Goal: Book appointment/travel/reservation

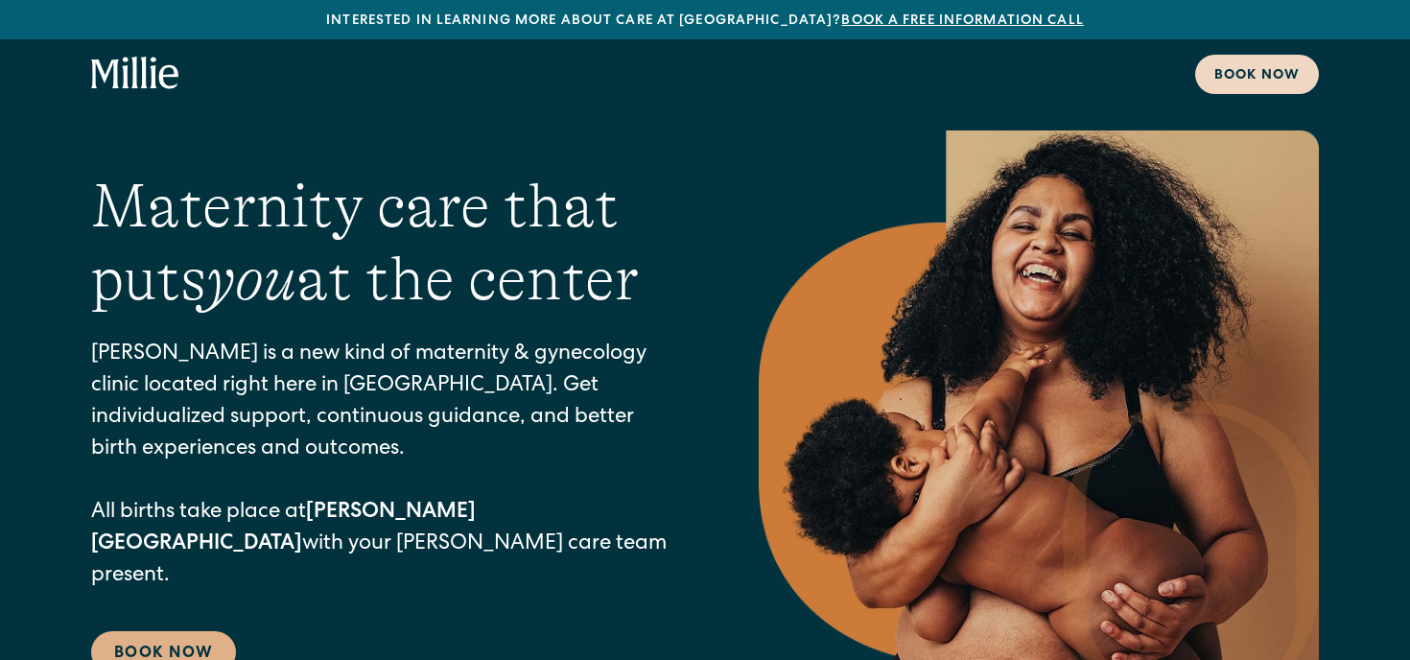
click at [1240, 77] on div "Book now" at bounding box center [1256, 76] width 85 height 20
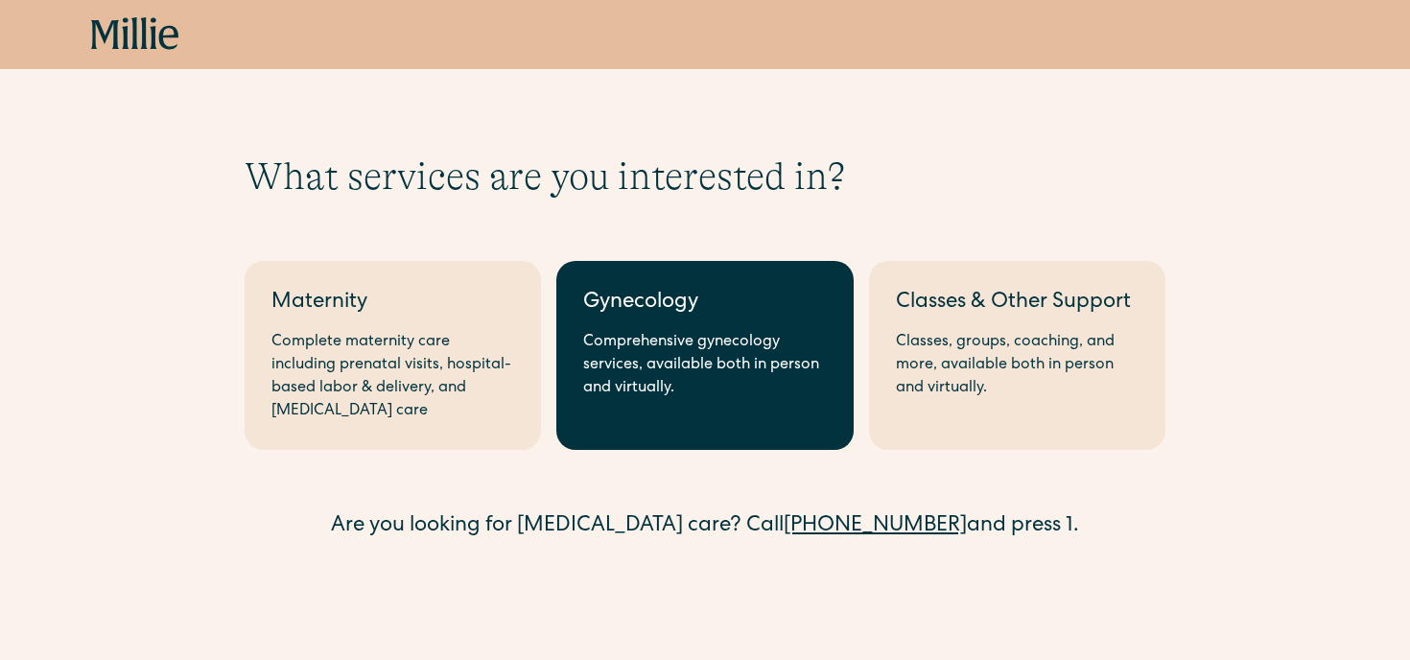
click at [768, 361] on div "Comprehensive gynecology services, available both in person and virtually." at bounding box center [704, 365] width 243 height 69
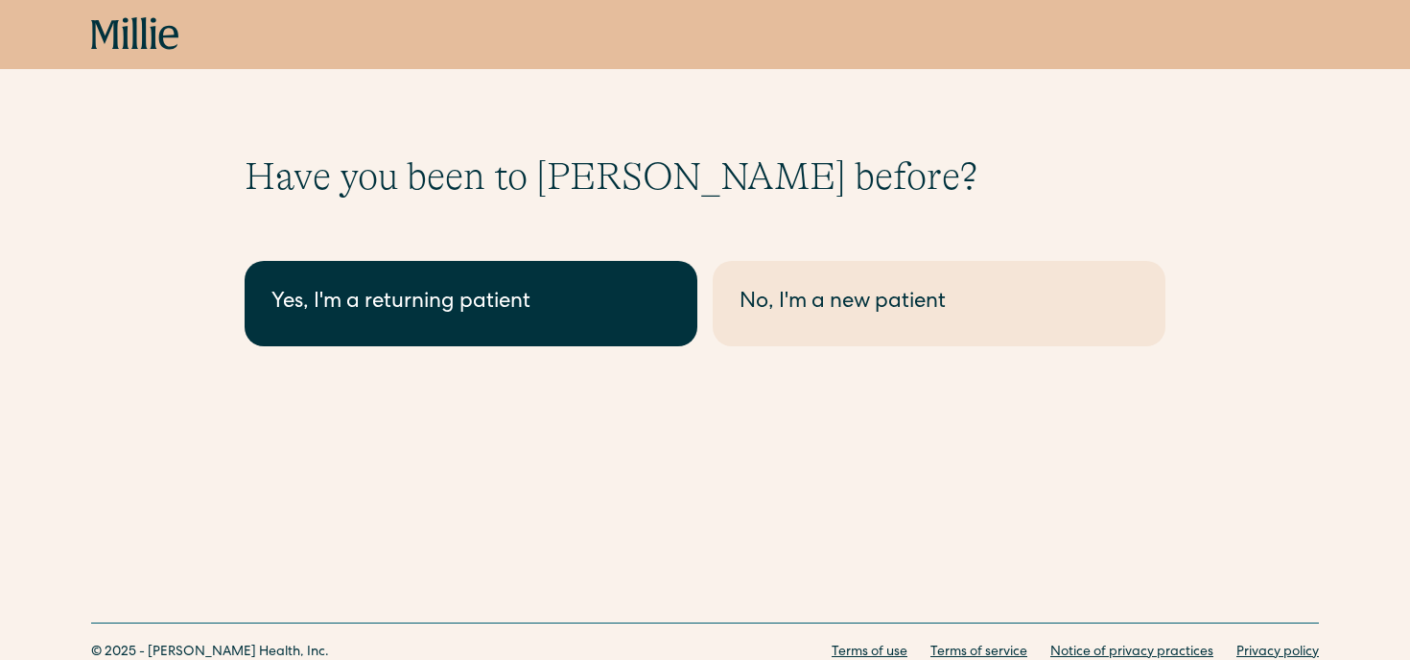
click at [557, 301] on div "Yes, I'm a returning patient" at bounding box center [470, 304] width 399 height 32
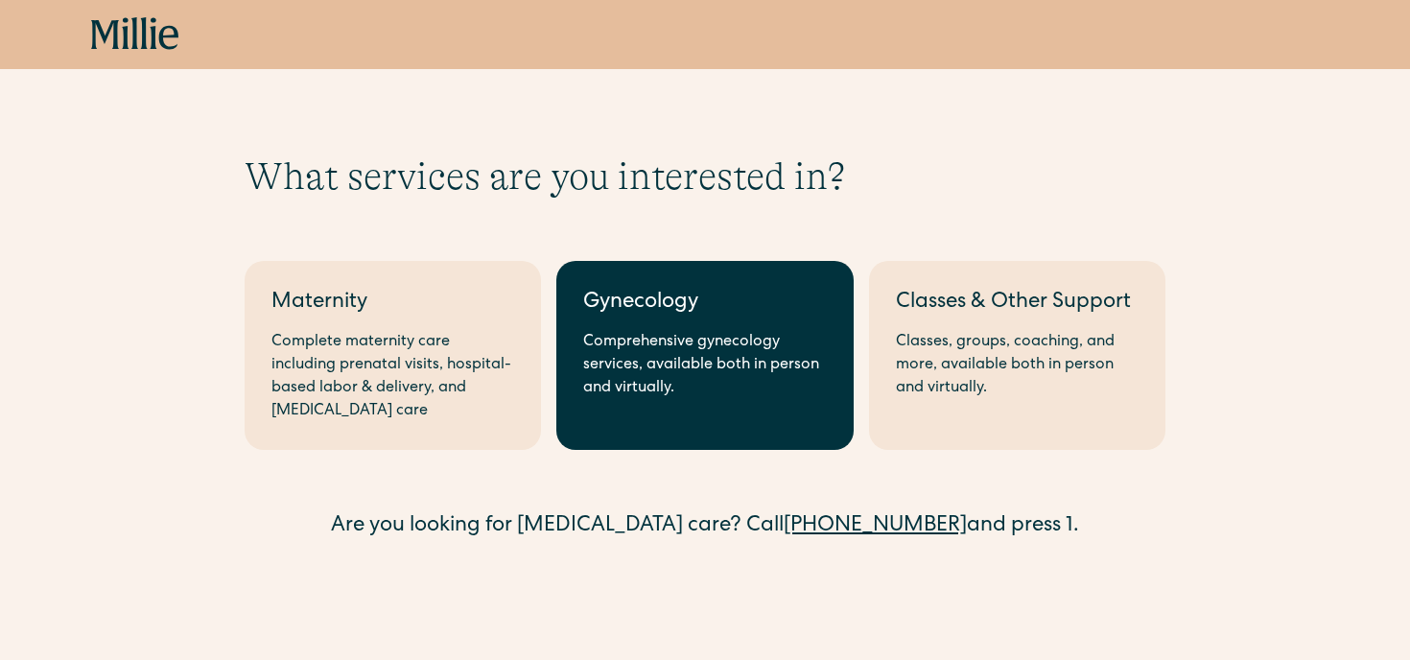
click at [656, 318] on div "Gynecology" at bounding box center [704, 304] width 243 height 32
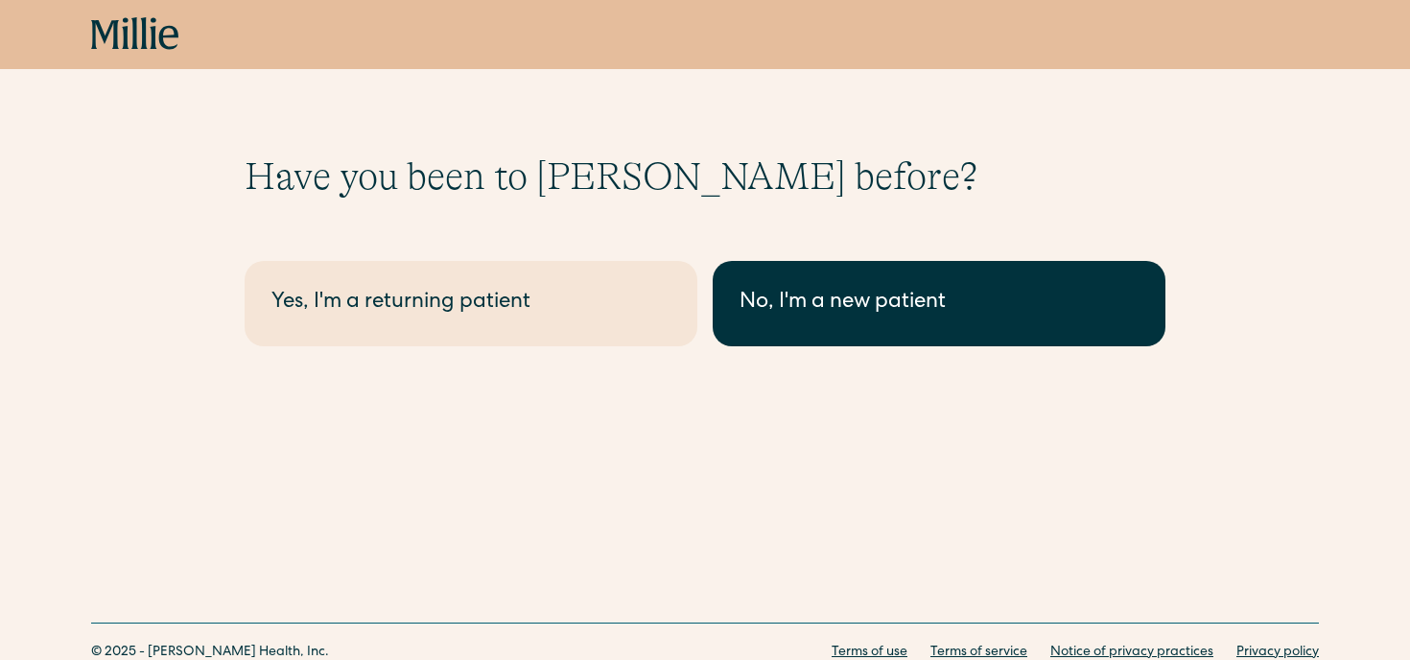
click at [882, 319] on link "No, I'm a new patient" at bounding box center [939, 303] width 453 height 85
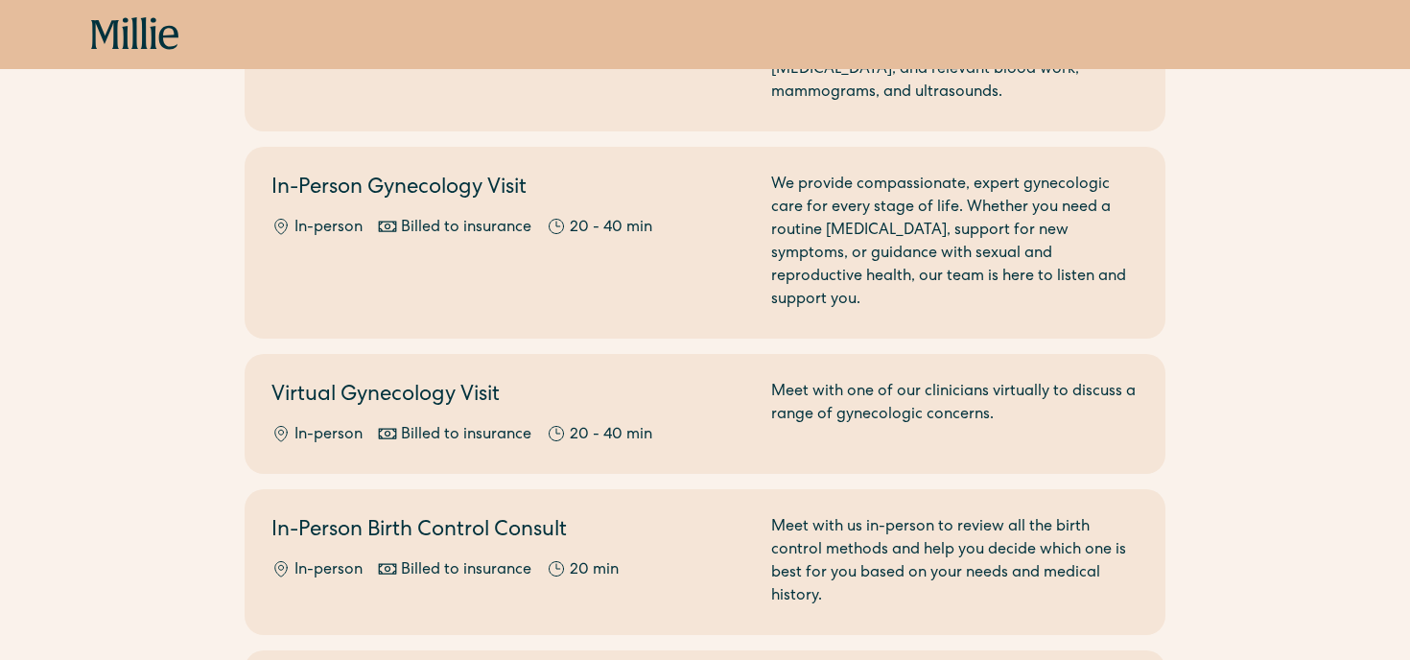
scroll to position [387, 0]
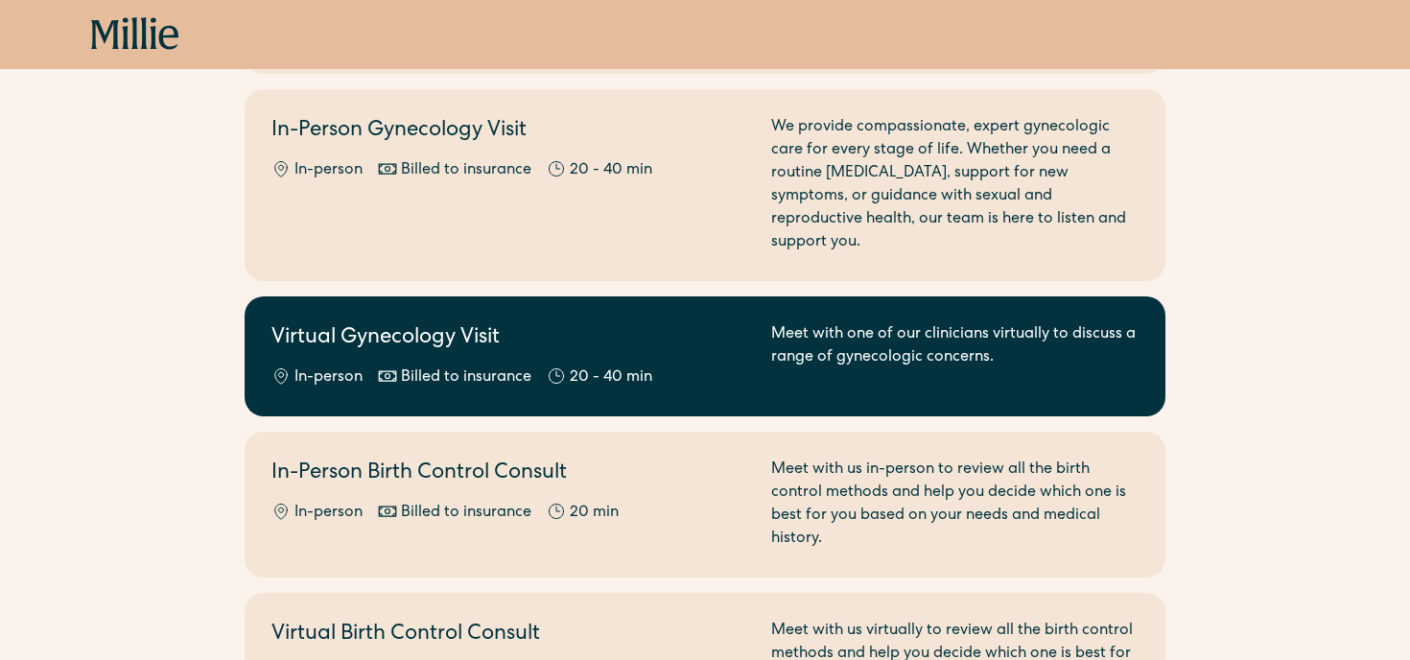
click at [795, 330] on div "Meet with one of our clinicians virtually to discuss a range of gynecologic con…" at bounding box center [954, 356] width 367 height 66
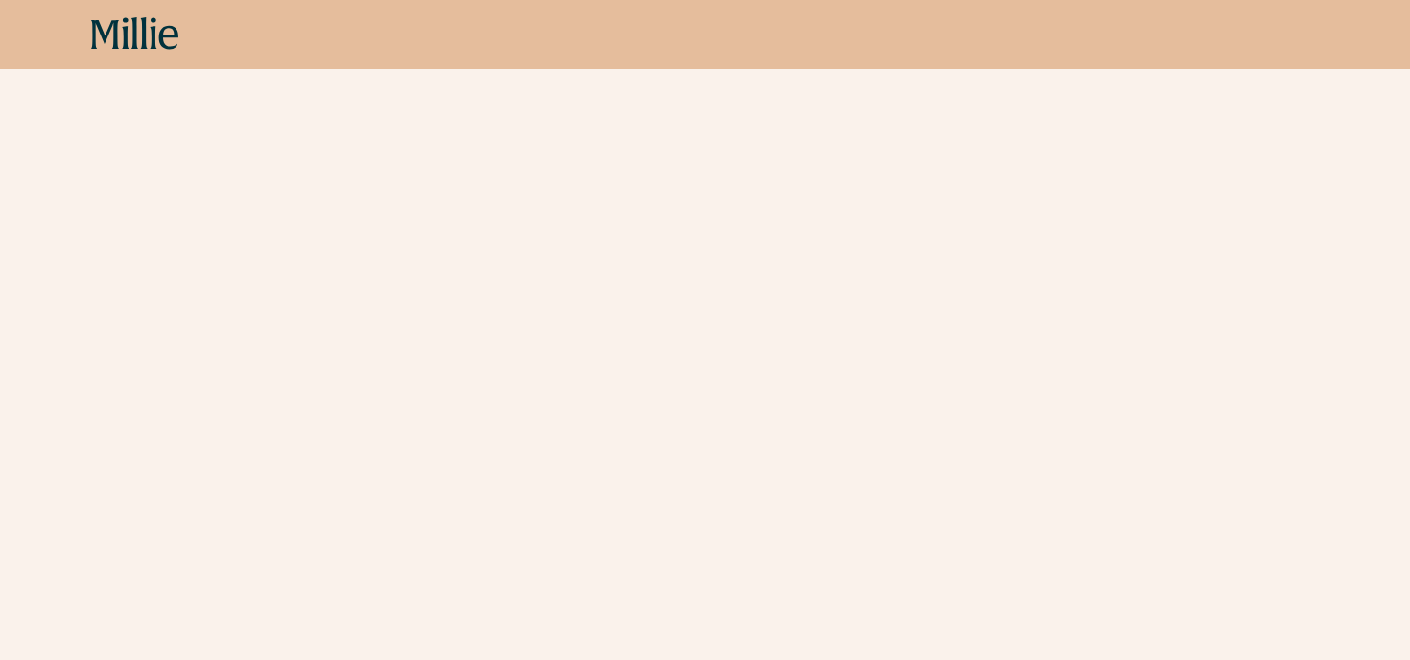
scroll to position [598, 0]
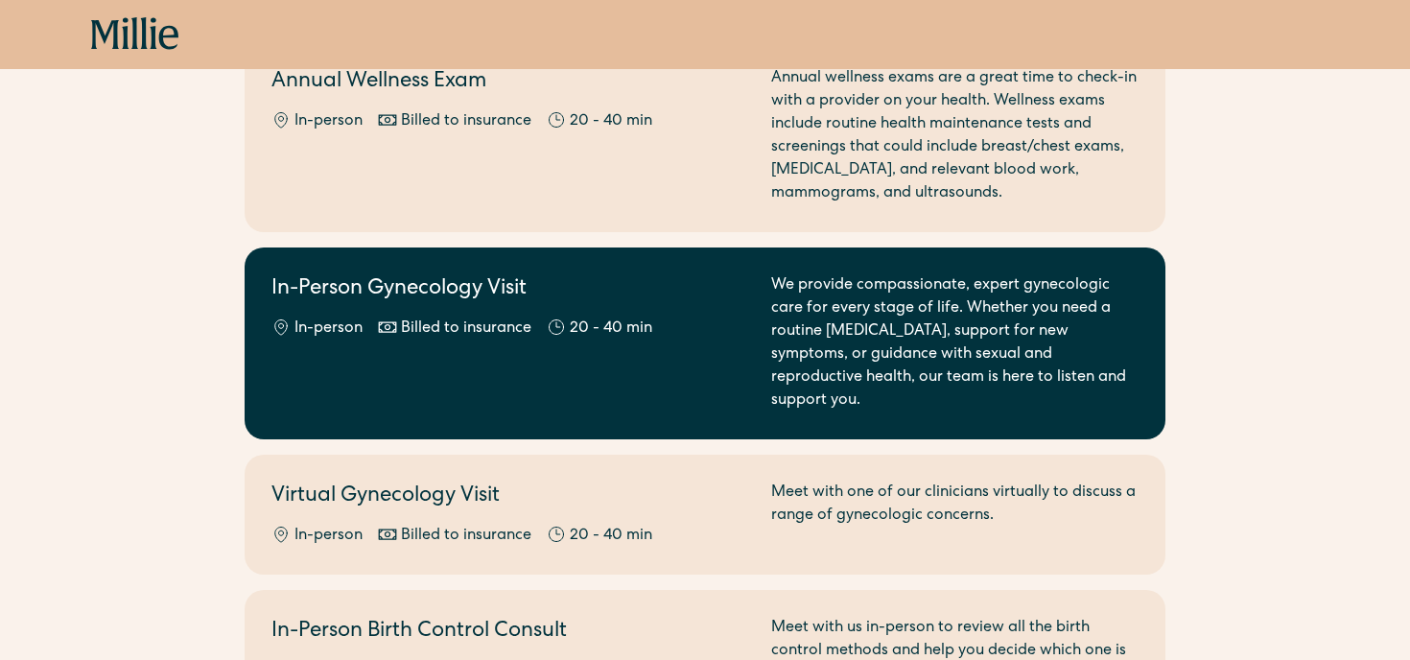
scroll to position [170, 0]
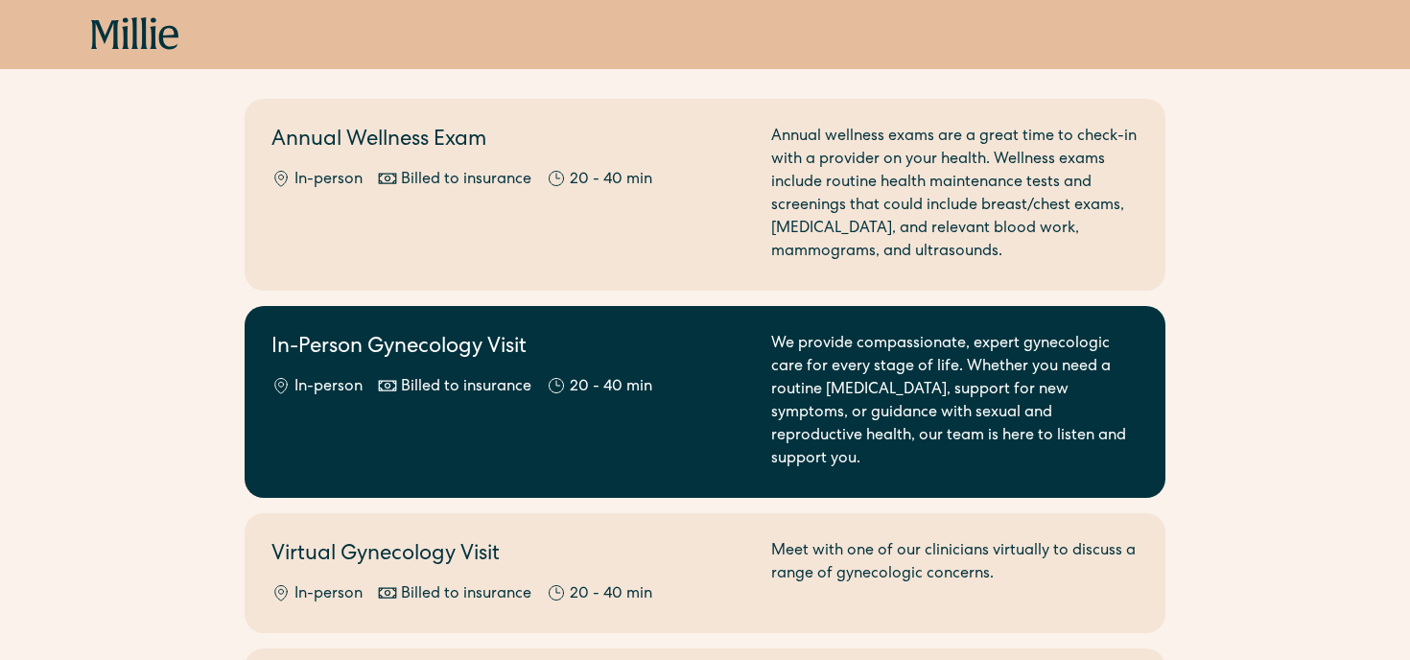
click at [1071, 438] on div "We provide compassionate, expert gynecologic care for every stage of life. Whet…" at bounding box center [954, 402] width 367 height 138
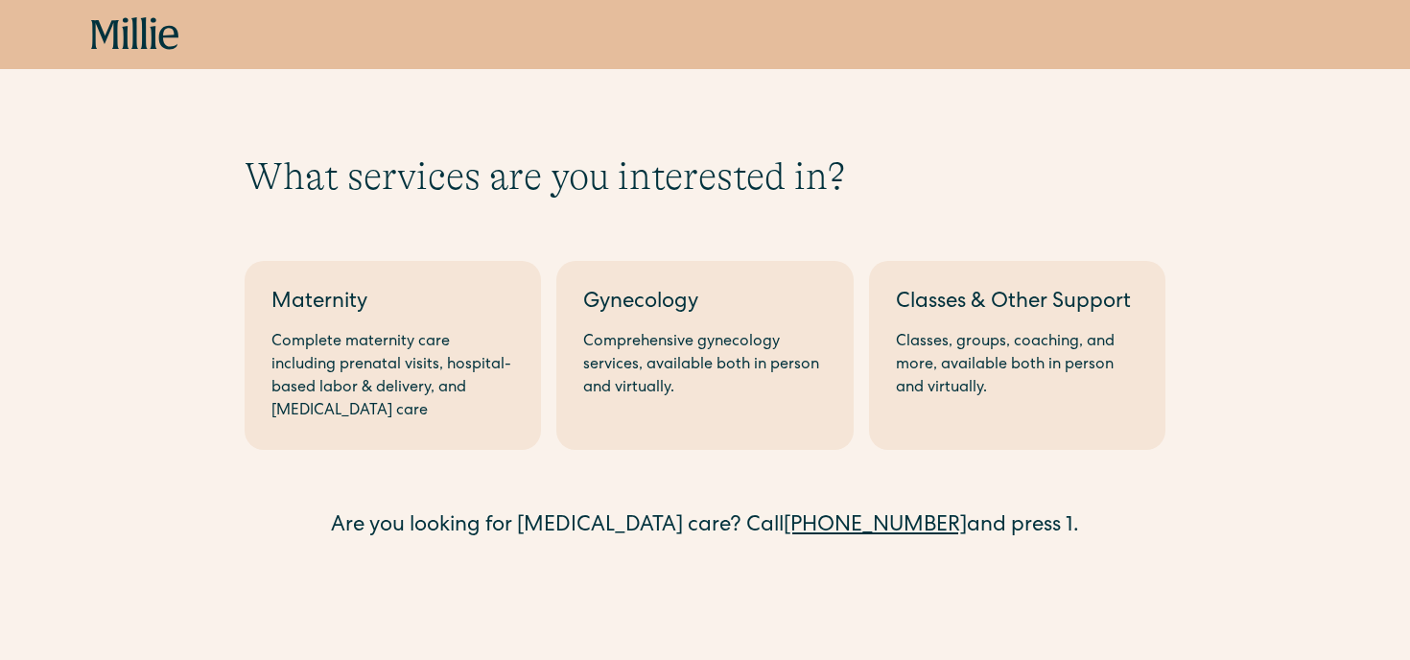
scroll to position [146, 0]
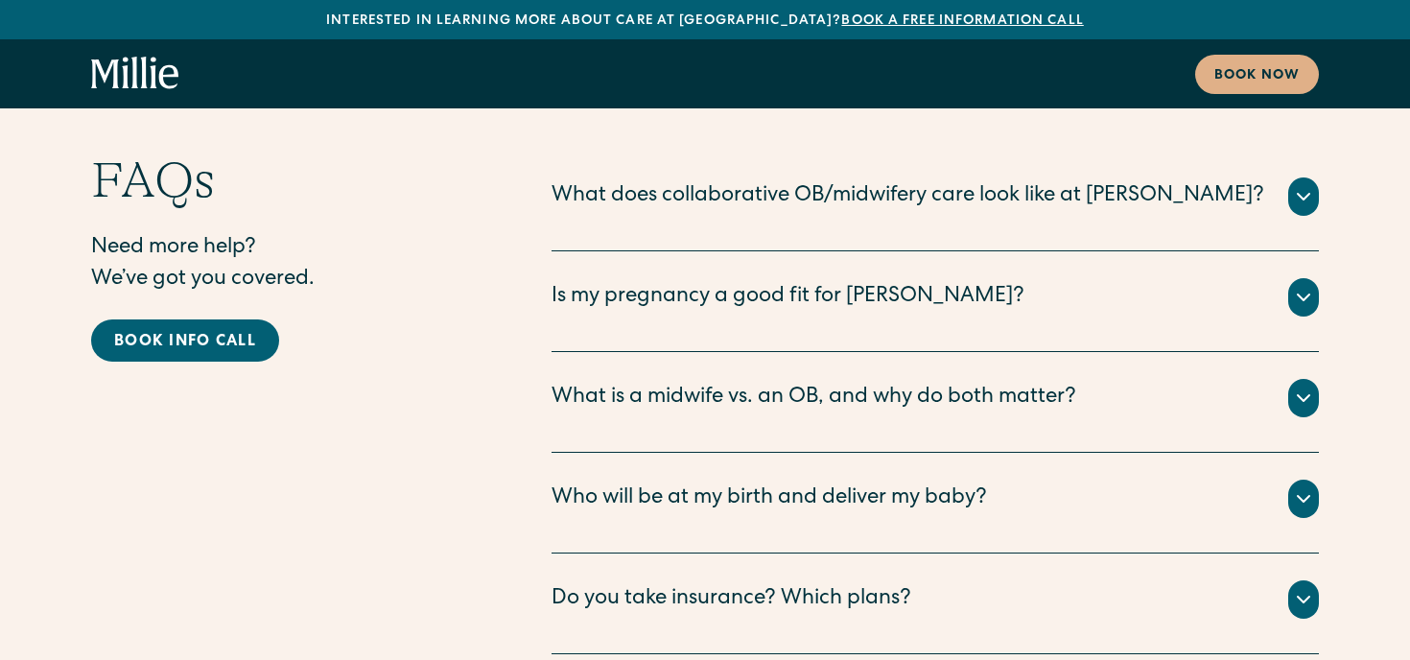
scroll to position [9561, 0]
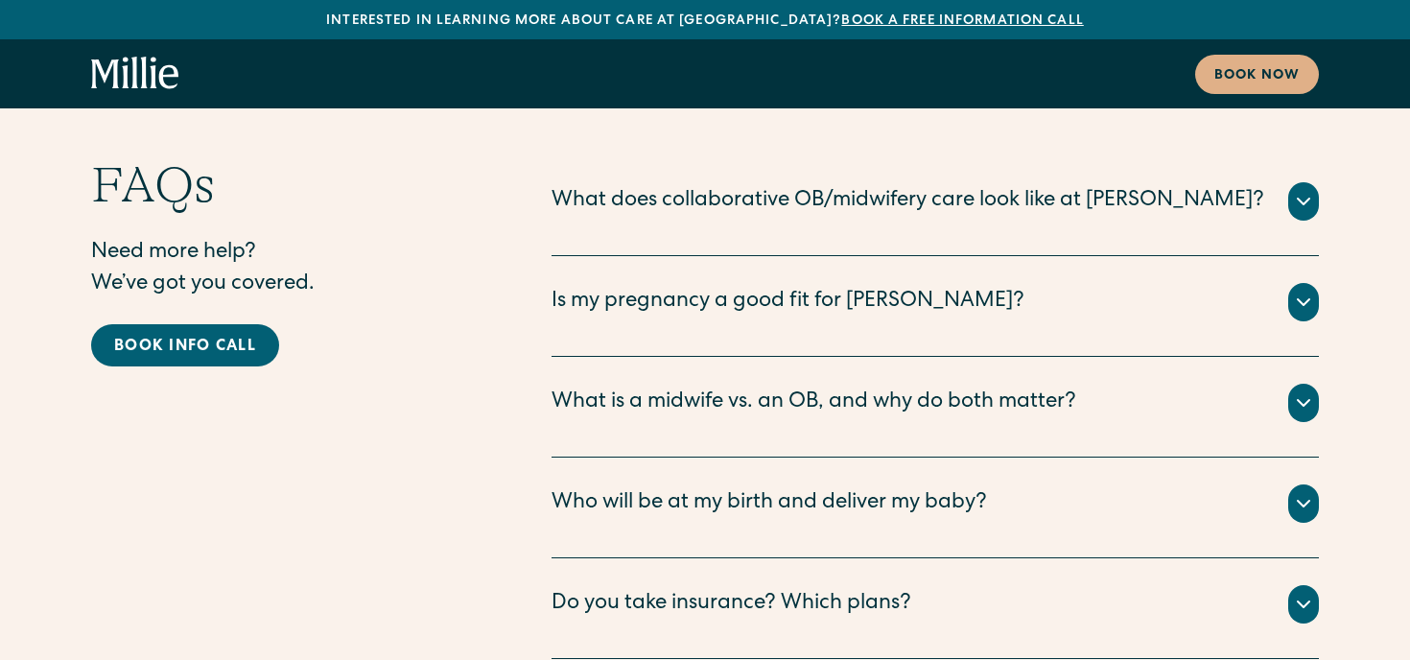
click at [694, 589] on div "Do you take insurance? Which plans?" at bounding box center [732, 605] width 360 height 32
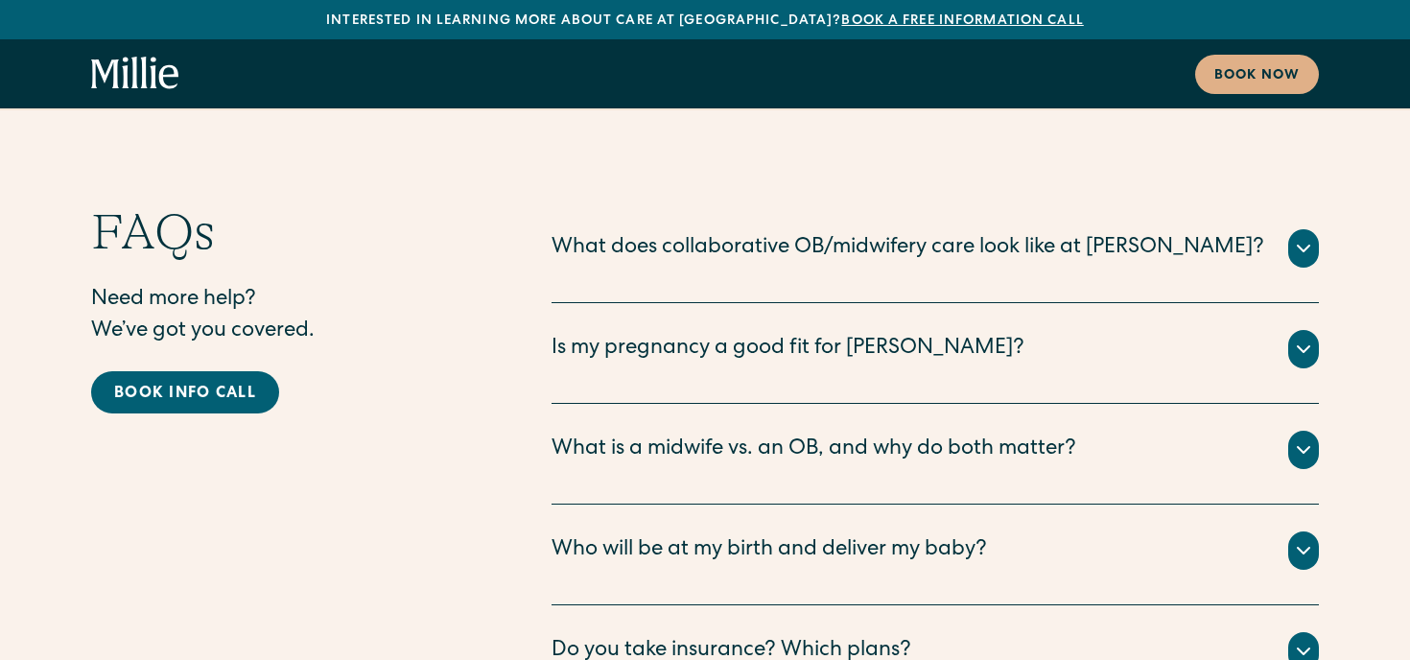
scroll to position [9508, 0]
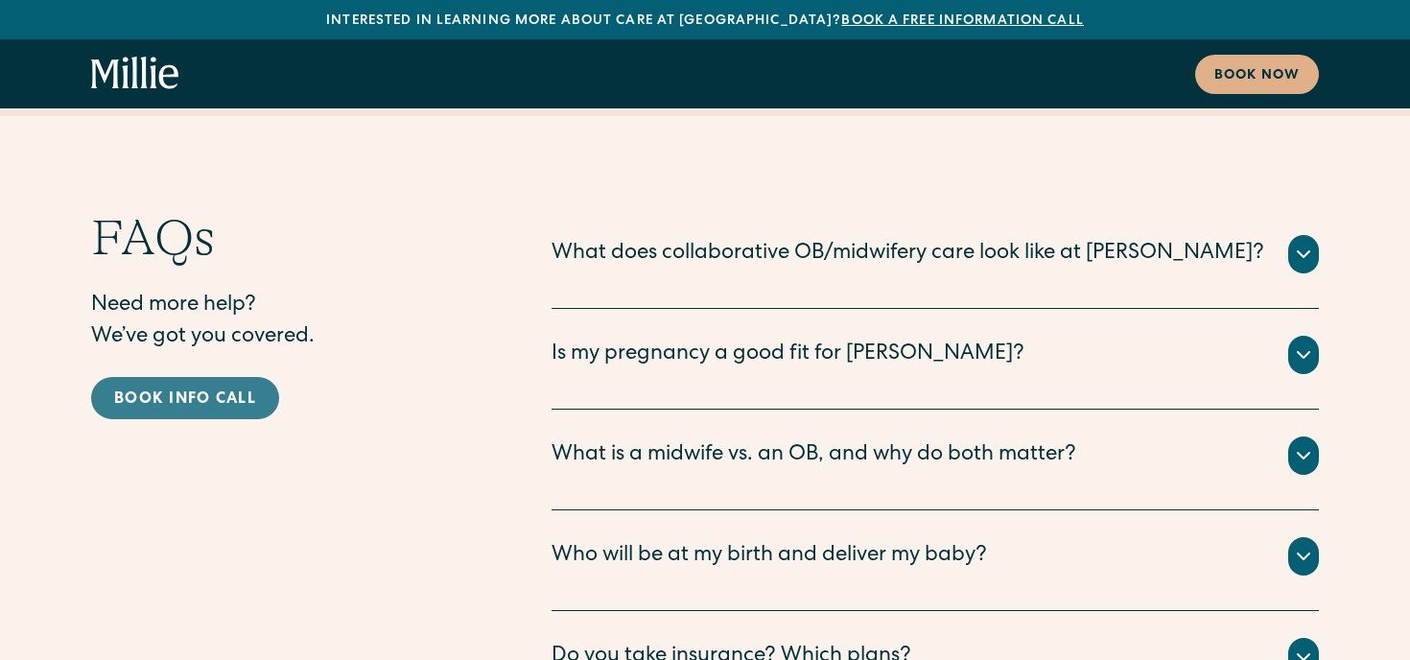
click at [194, 377] on link "Book info call" at bounding box center [185, 398] width 188 height 42
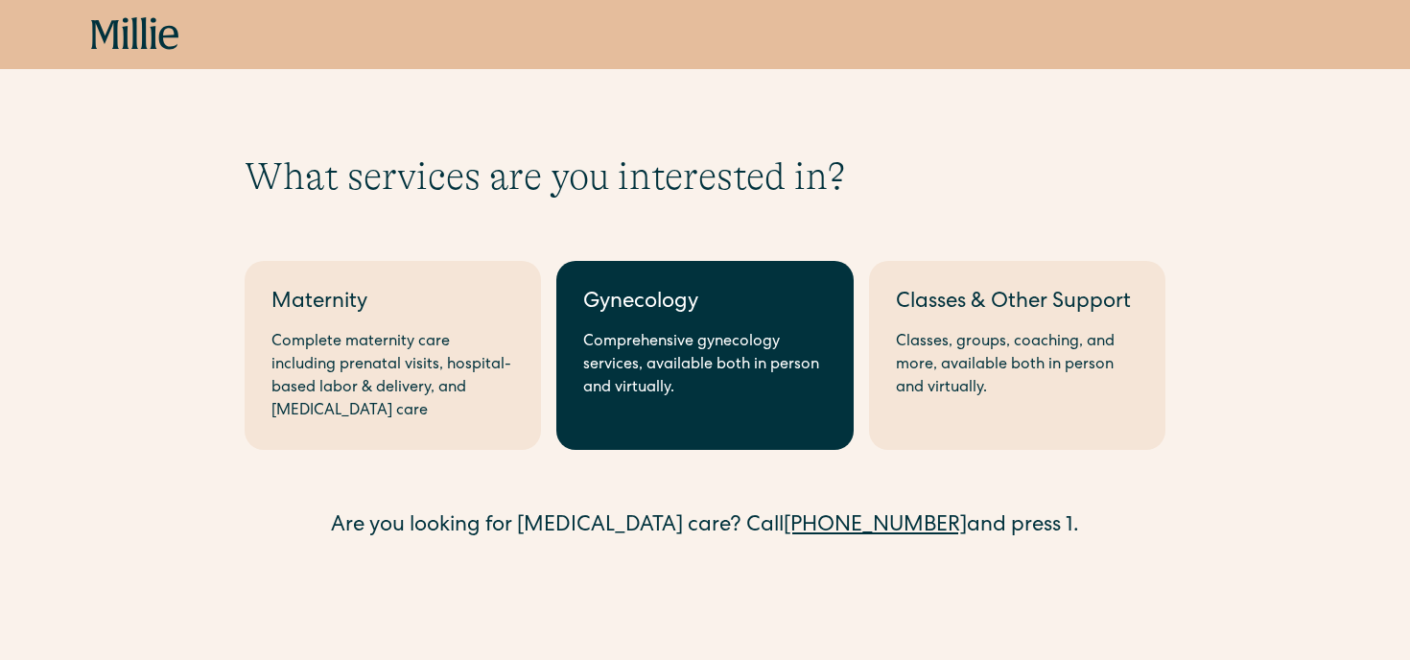
click at [671, 365] on div "Comprehensive gynecology services, available both in person and virtually." at bounding box center [704, 365] width 243 height 69
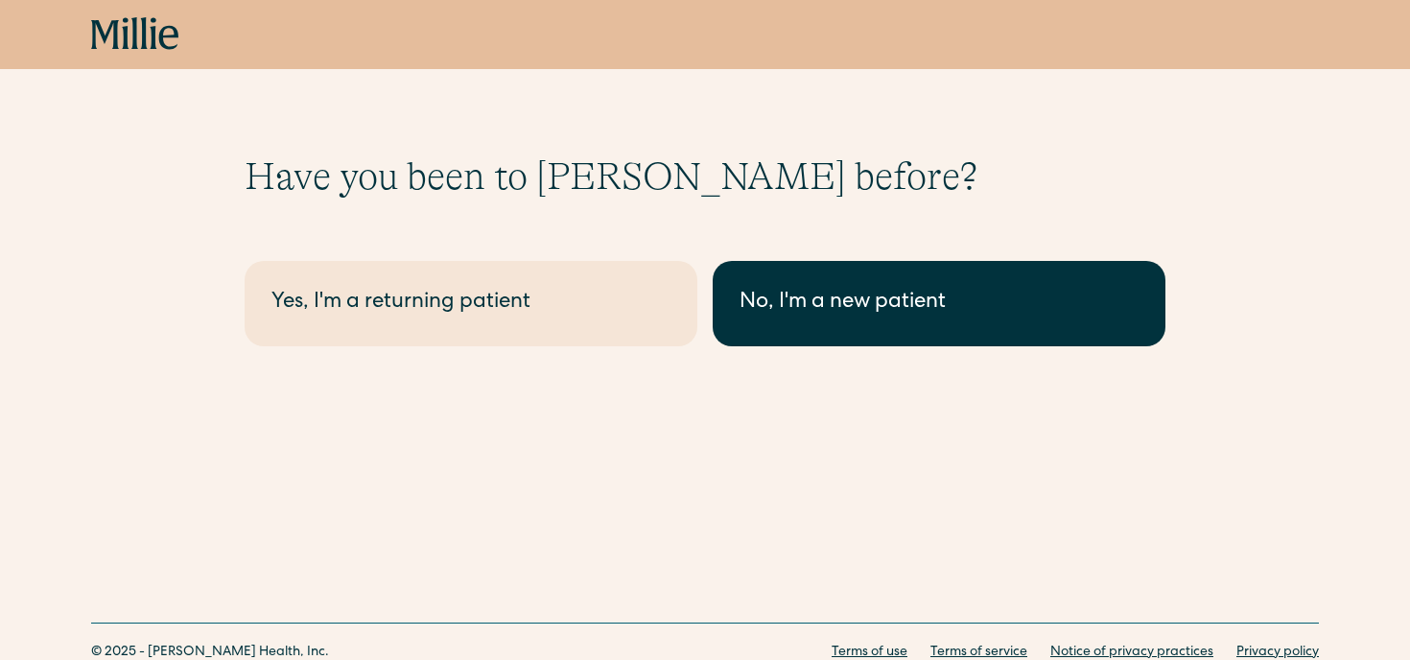
click at [814, 291] on div "No, I'm a new patient" at bounding box center [939, 304] width 399 height 32
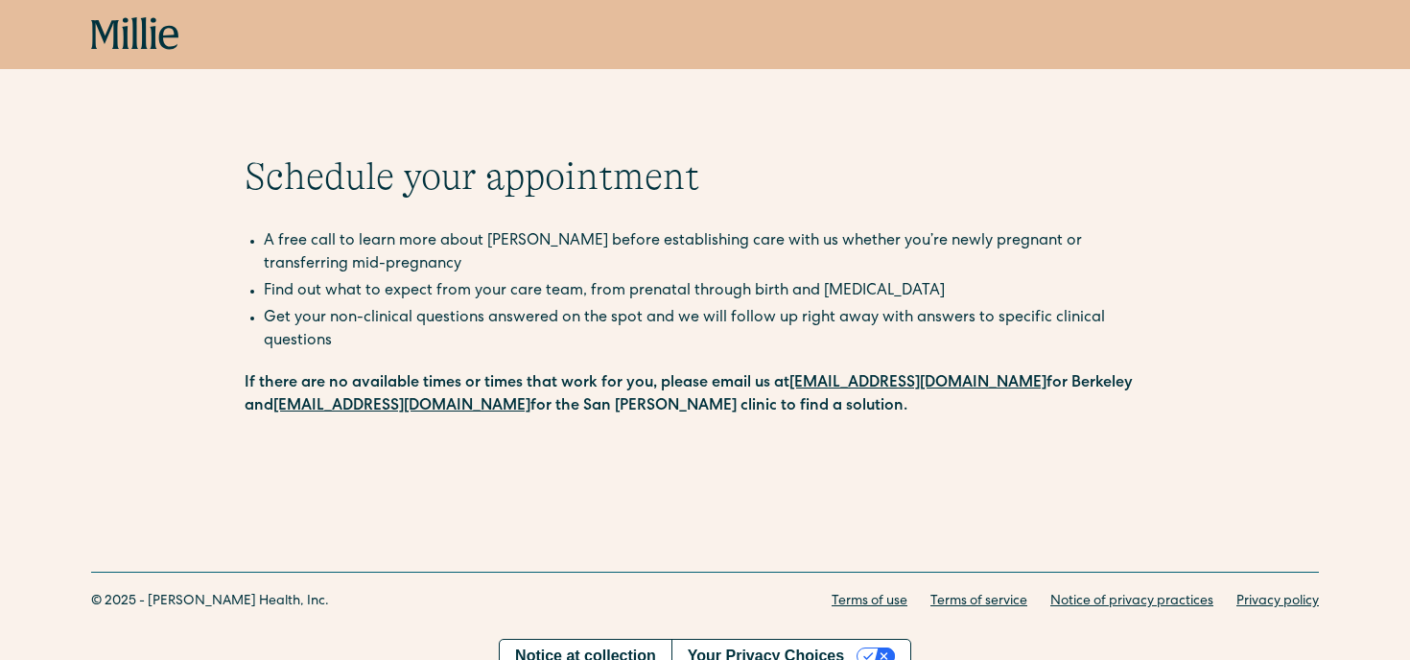
click at [561, 167] on h1 "Schedule your appointment" at bounding box center [705, 176] width 921 height 46
click at [628, 420] on div "Schedule your appointment A free call to learn more about [PERSON_NAME] before …" at bounding box center [705, 255] width 1410 height 510
click at [126, 17] on icon "home" at bounding box center [135, 34] width 88 height 35
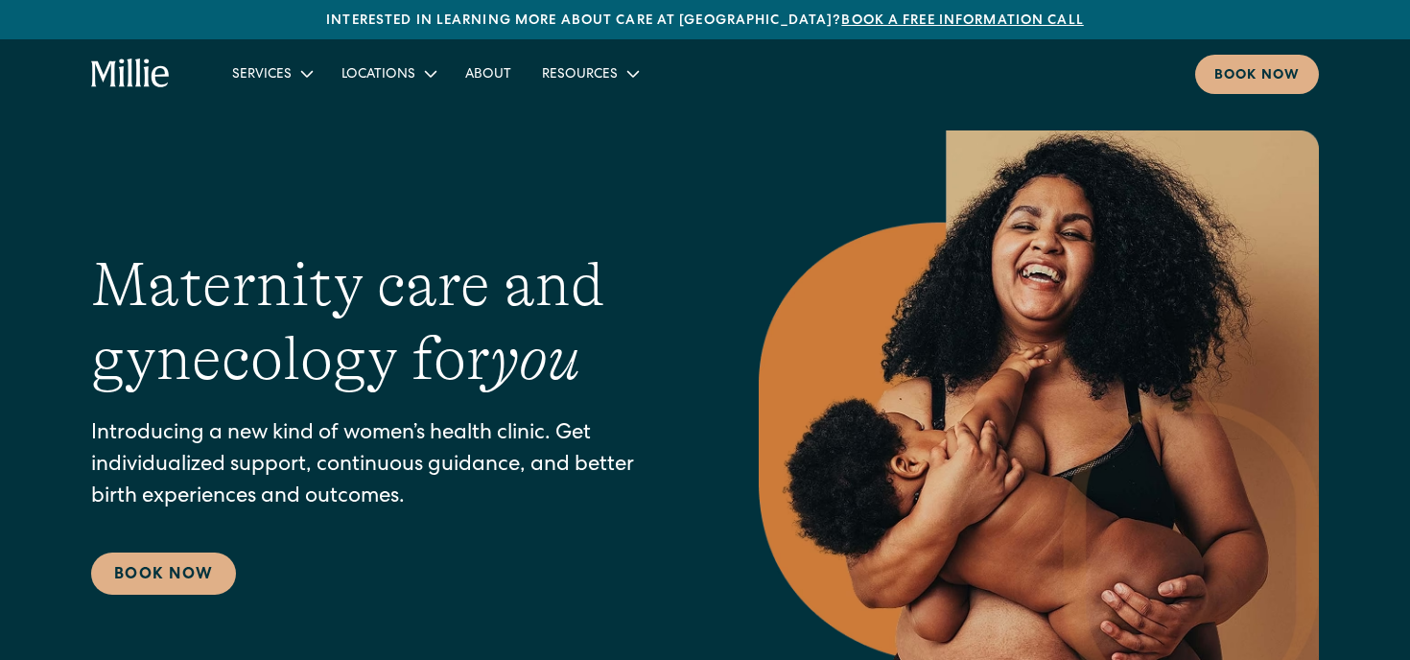
click at [915, 14] on link "Book a free information call" at bounding box center [962, 20] width 242 height 13
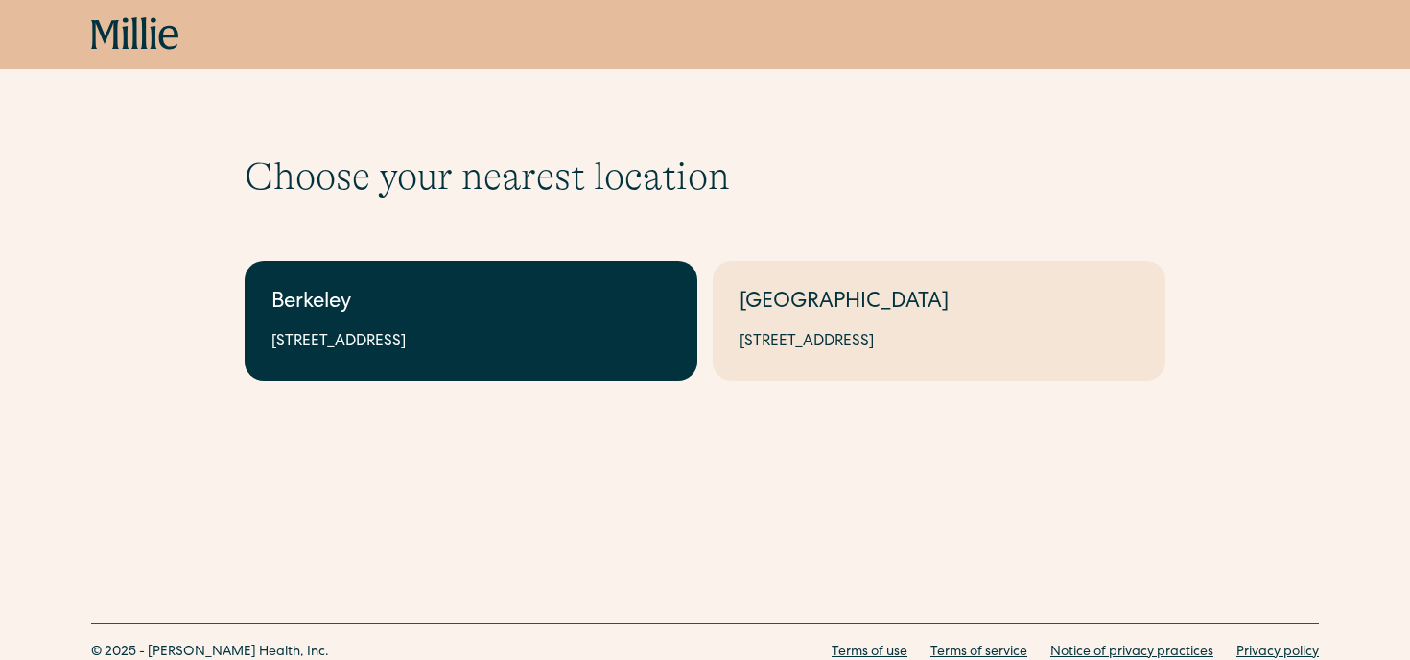
click at [584, 316] on div "Berkeley" at bounding box center [470, 304] width 399 height 32
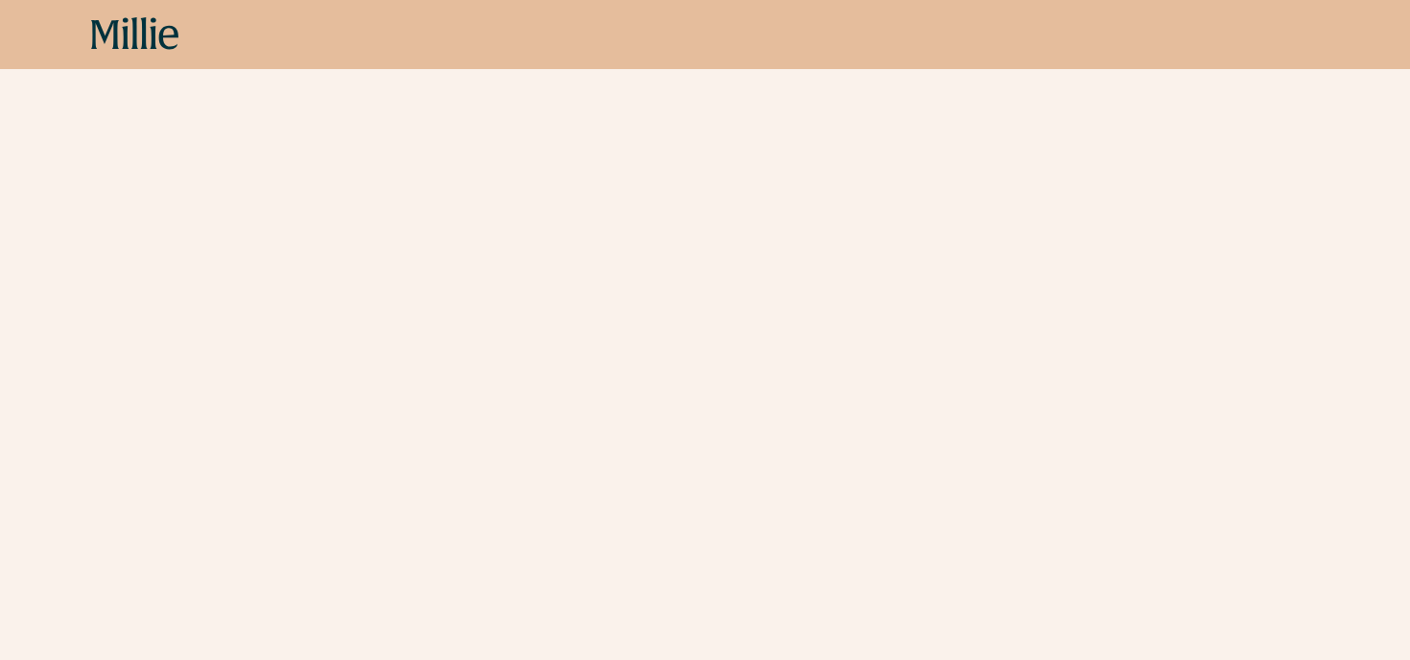
scroll to position [851, 0]
click at [211, 459] on div "Schedule your appointment A free call to learn more about Millie before establi…" at bounding box center [705, 520] width 1410 height 2871
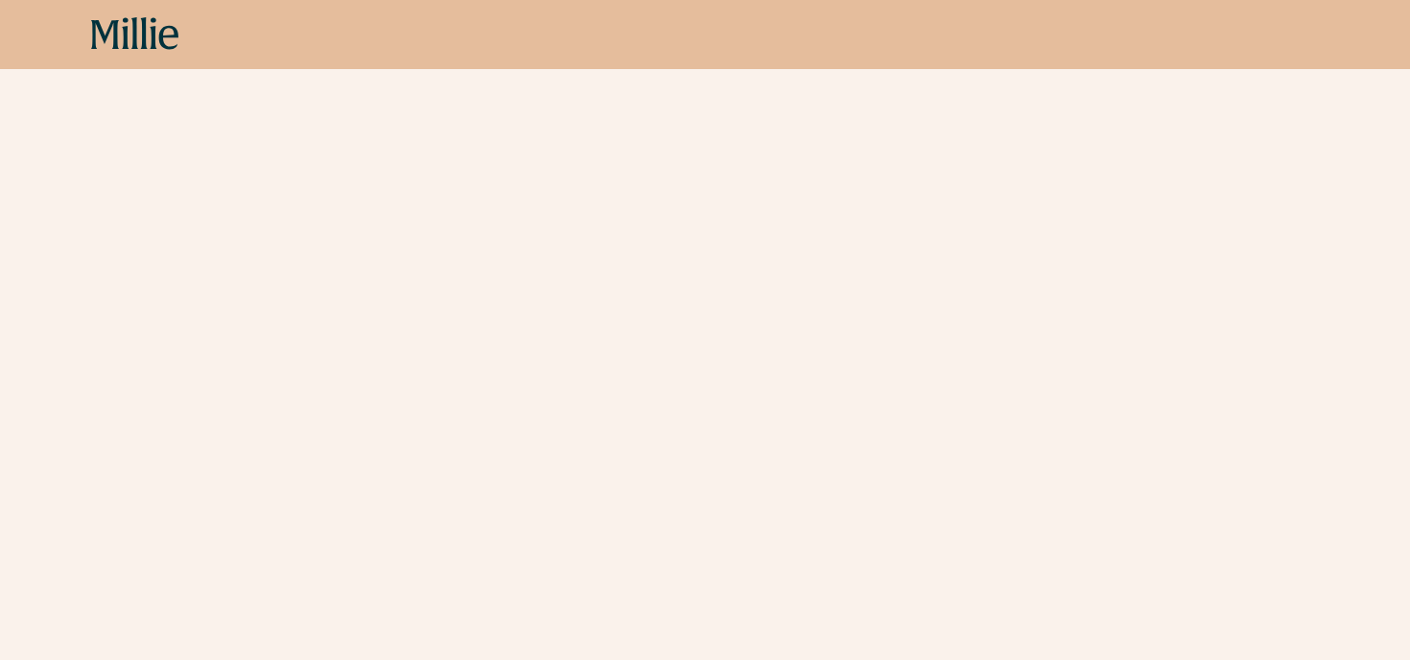
click at [144, 537] on div "Schedule your appointment A free call to learn more about Millie before establi…" at bounding box center [705, 131] width 1410 height 2871
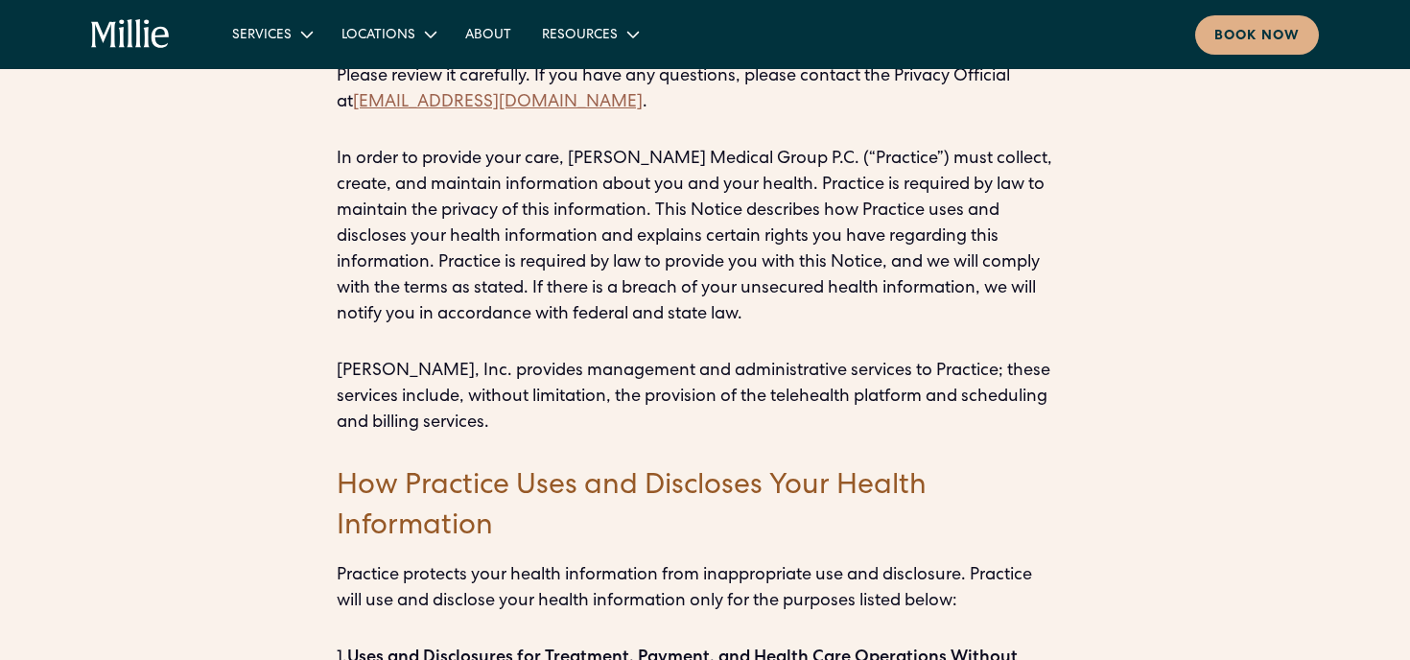
scroll to position [650, 0]
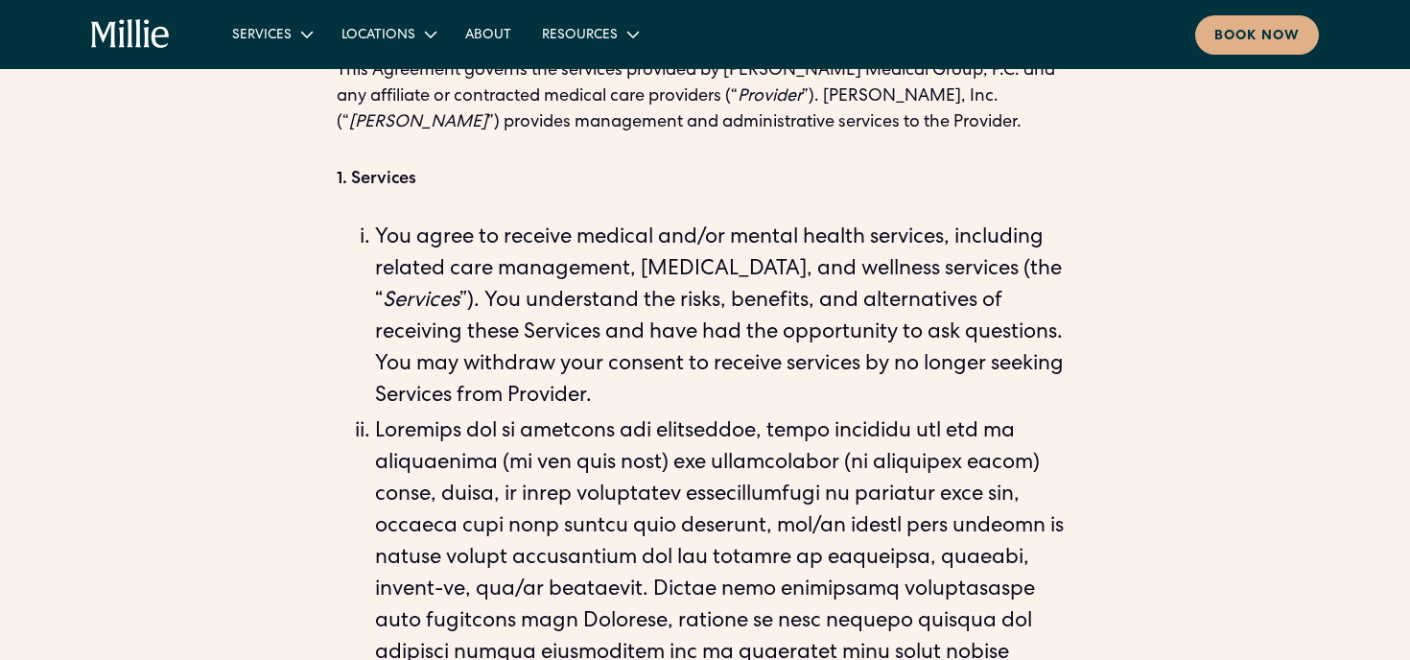
scroll to position [796, 0]
